Goal: Navigation & Orientation: Find specific page/section

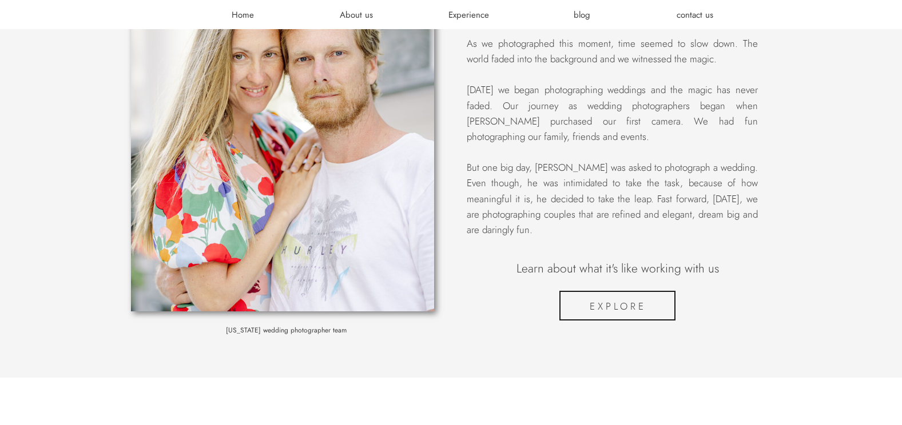
scroll to position [1429, 0]
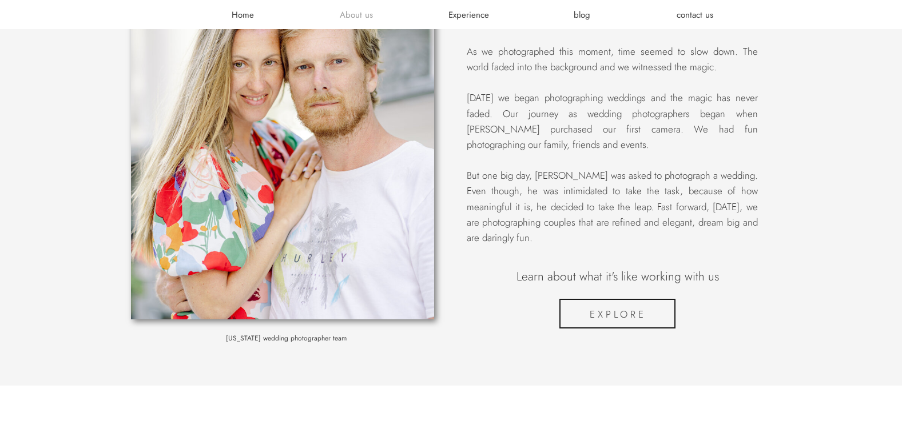
click at [356, 14] on h3 "About us" at bounding box center [356, 14] width 69 height 11
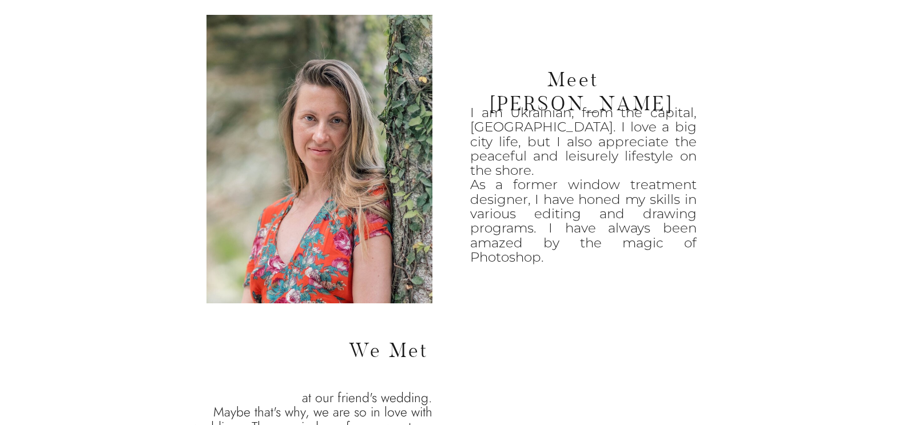
scroll to position [1029, 0]
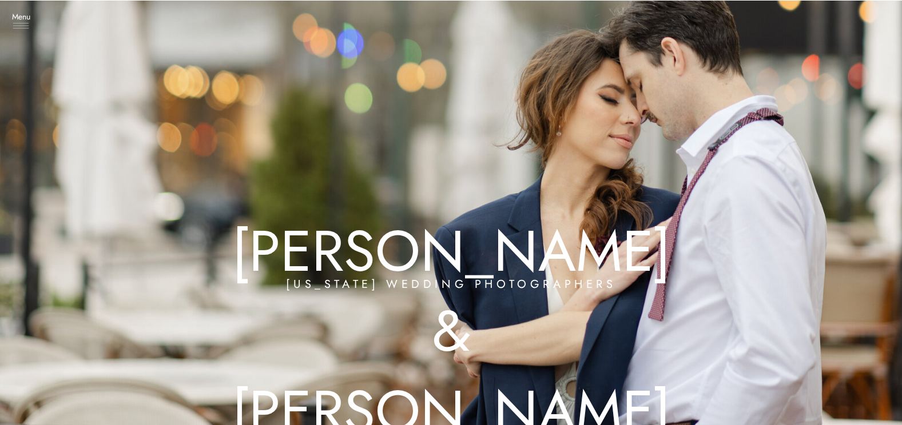
click at [28, 23] on icon at bounding box center [21, 26] width 16 height 6
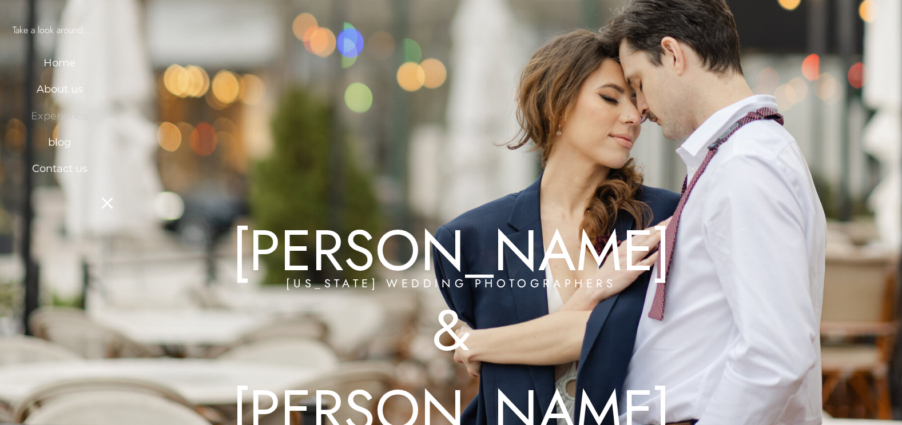
click at [60, 115] on h3 "Experience" at bounding box center [59, 114] width 69 height 11
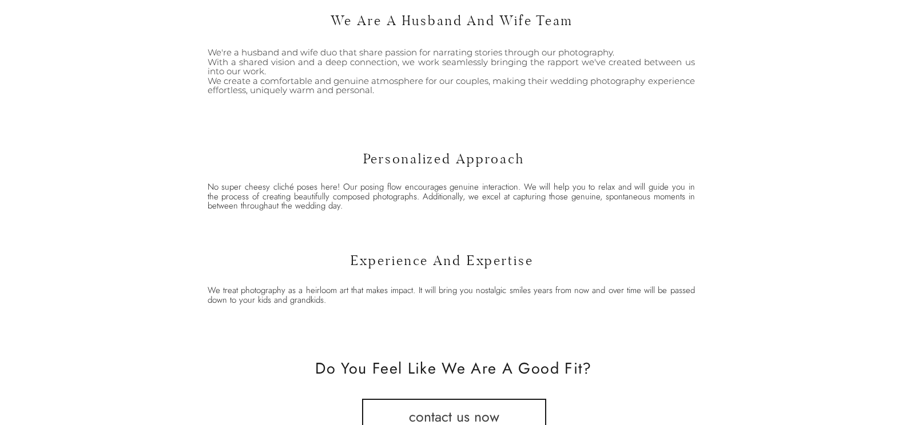
scroll to position [1544, 0]
